Goal: Information Seeking & Learning: Learn about a topic

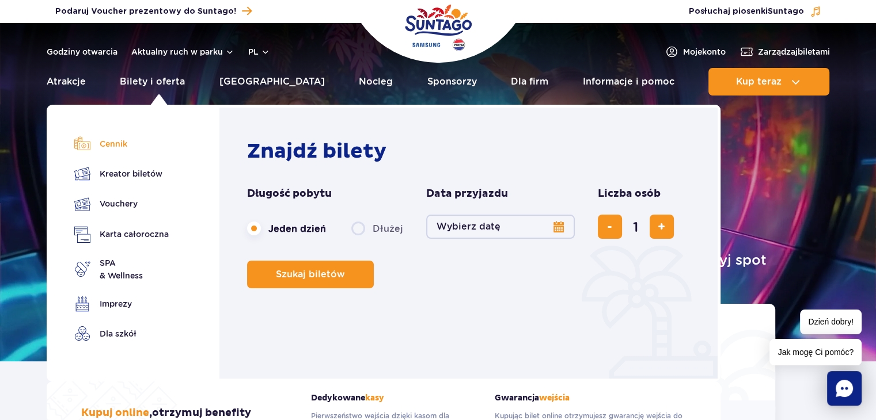
click at [94, 149] on link "Cennik" at bounding box center [121, 144] width 94 height 16
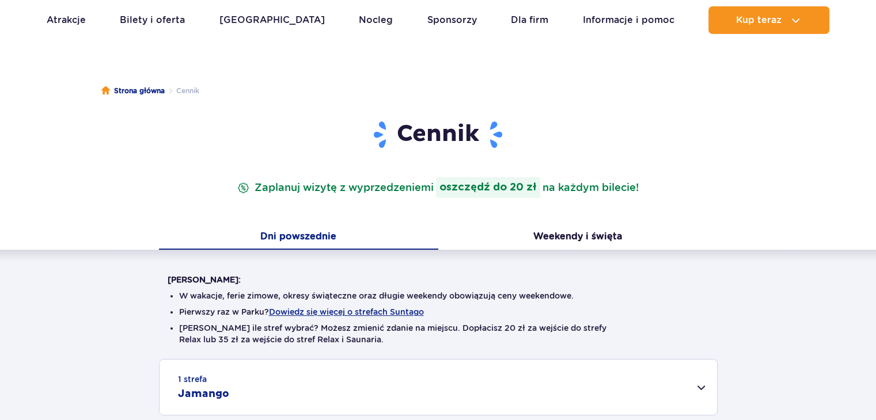
scroll to position [69, 0]
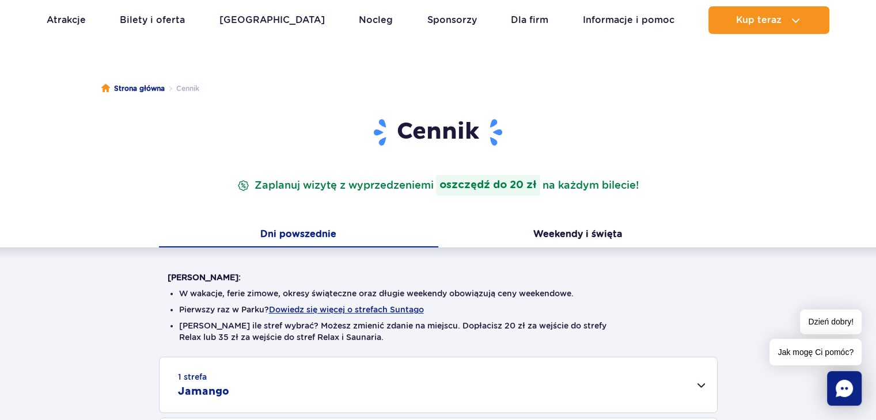
click at [423, 218] on div "Cennik Zaplanuj wizytę z wyprzedzeniem i oszczędź do 20 zł na każdym bilecie!" at bounding box center [438, 170] width 559 height 106
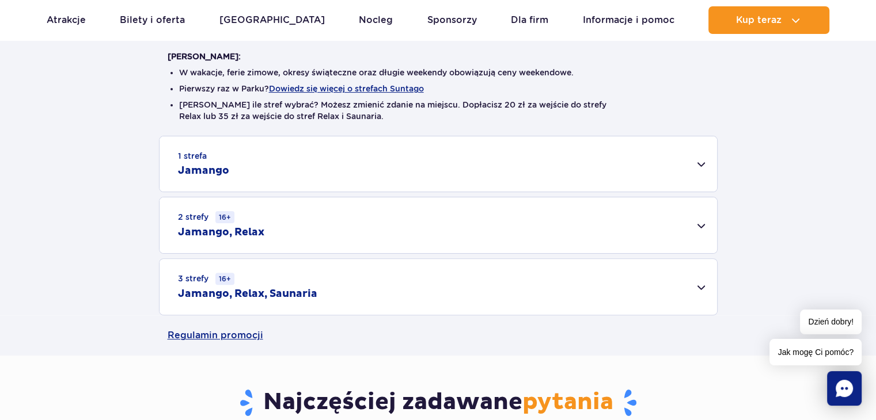
scroll to position [294, 0]
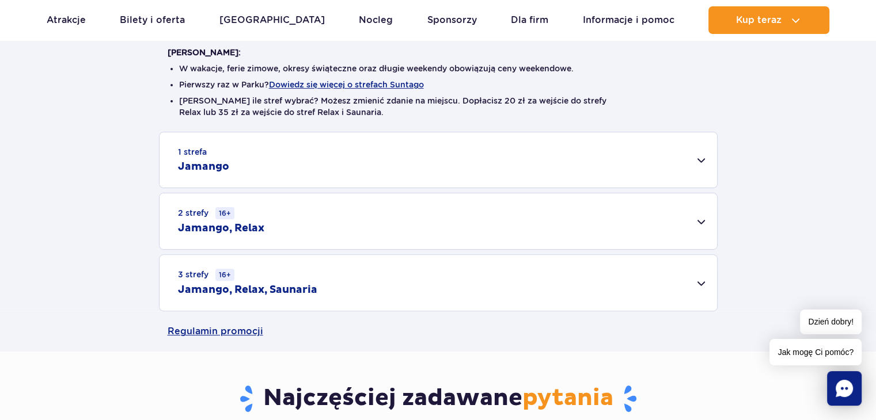
click at [493, 279] on div "3 strefy 16+ Jamango, Relax, Saunaria" at bounding box center [437, 283] width 557 height 56
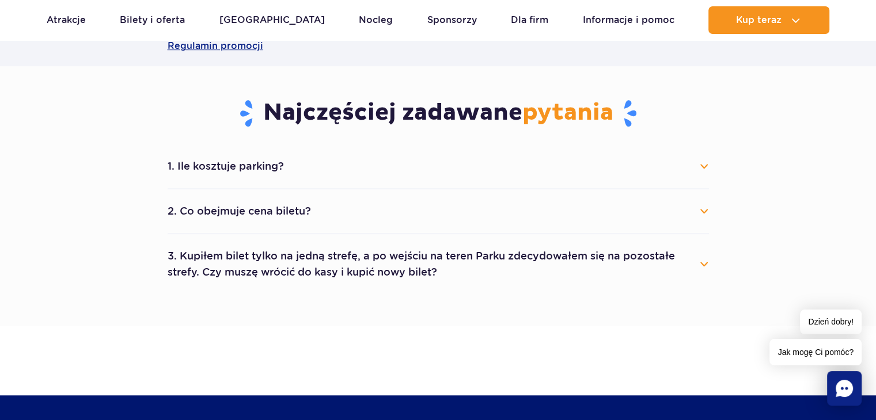
scroll to position [737, 0]
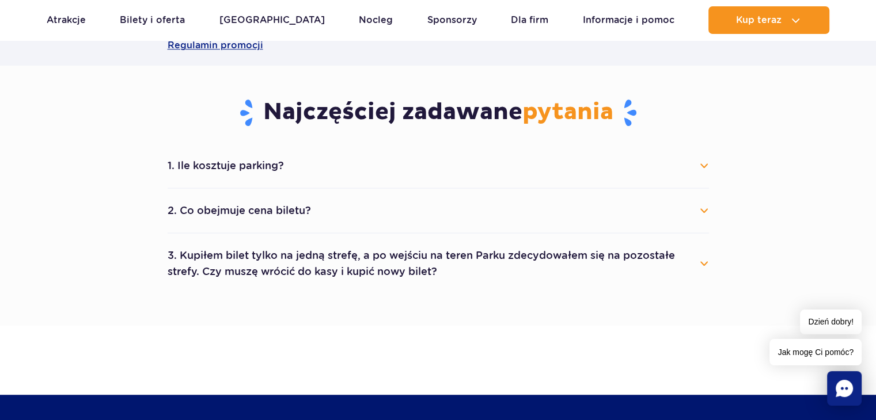
click at [503, 268] on button "3. Kupiłem bilet tylko na jedną strefę, a po wejściu na teren Parku zdecydowałe…" at bounding box center [438, 263] width 541 height 41
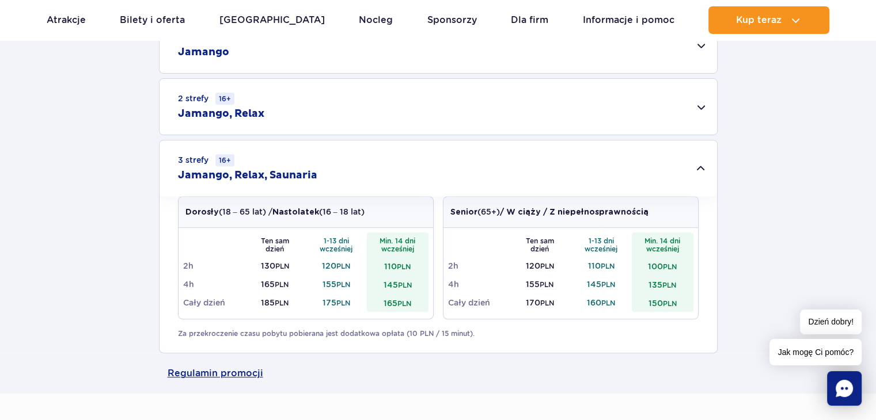
scroll to position [369, 0]
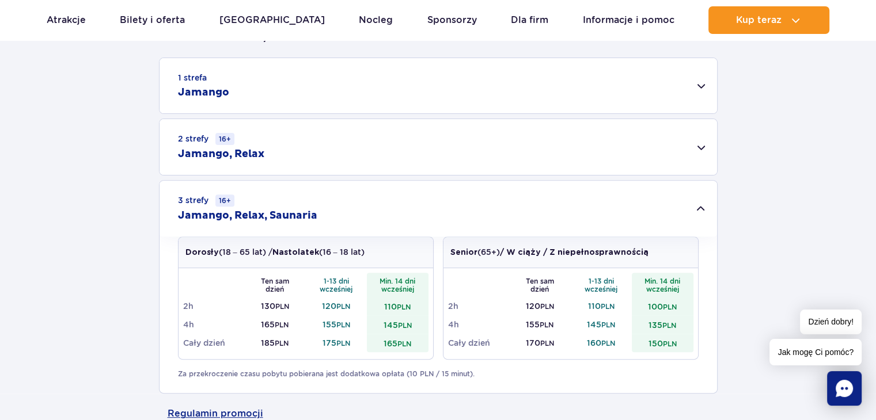
click at [581, 153] on div "2 strefy 16+ Jamango, Relax" at bounding box center [437, 147] width 557 height 56
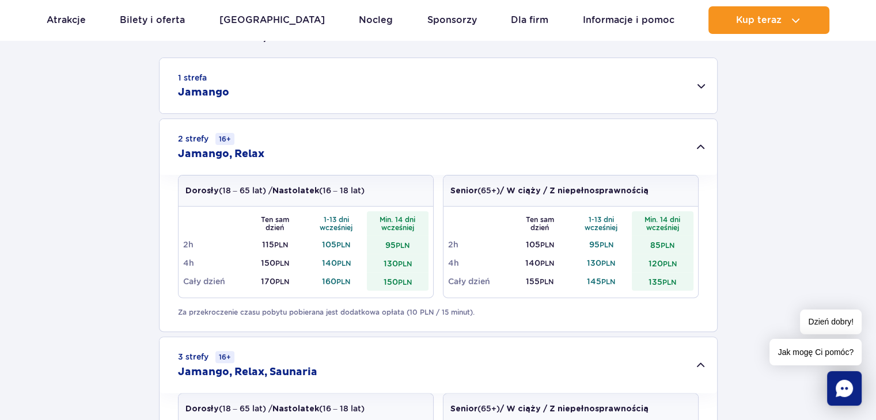
click at [527, 97] on div "1 strefa Jamango" at bounding box center [437, 85] width 557 height 55
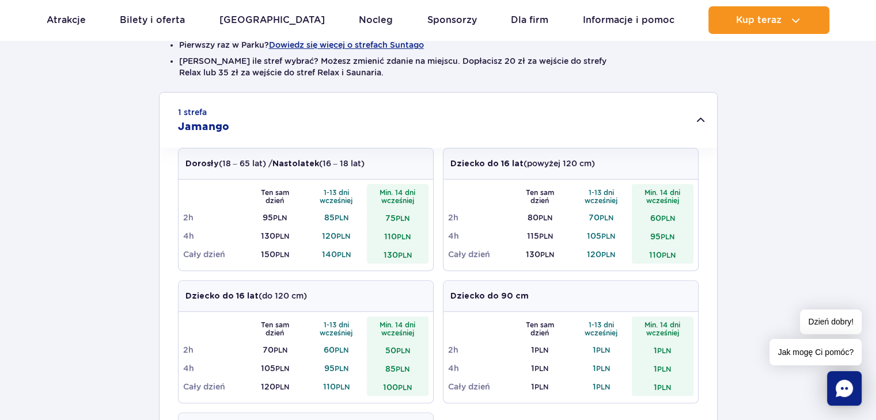
scroll to position [334, 0]
